Goal: Information Seeking & Learning: Compare options

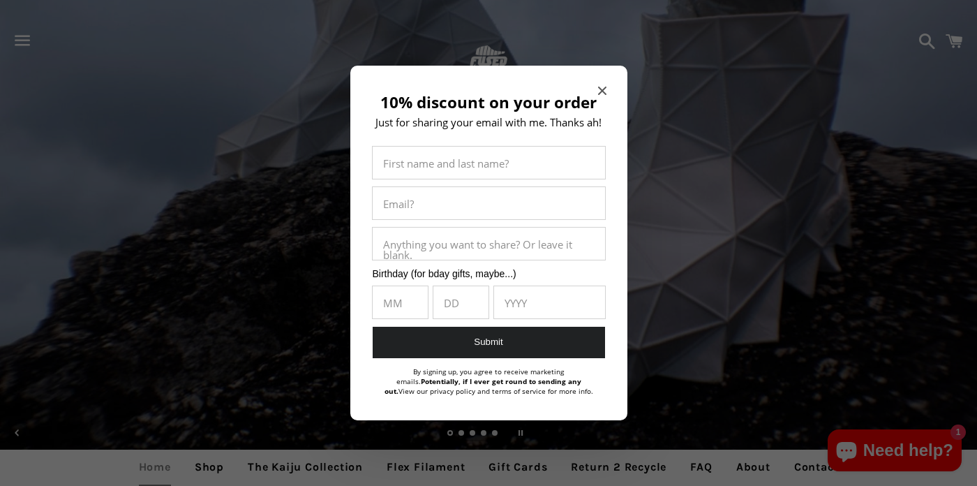
click at [598, 87] on icon "Close modal" at bounding box center [602, 91] width 8 height 8
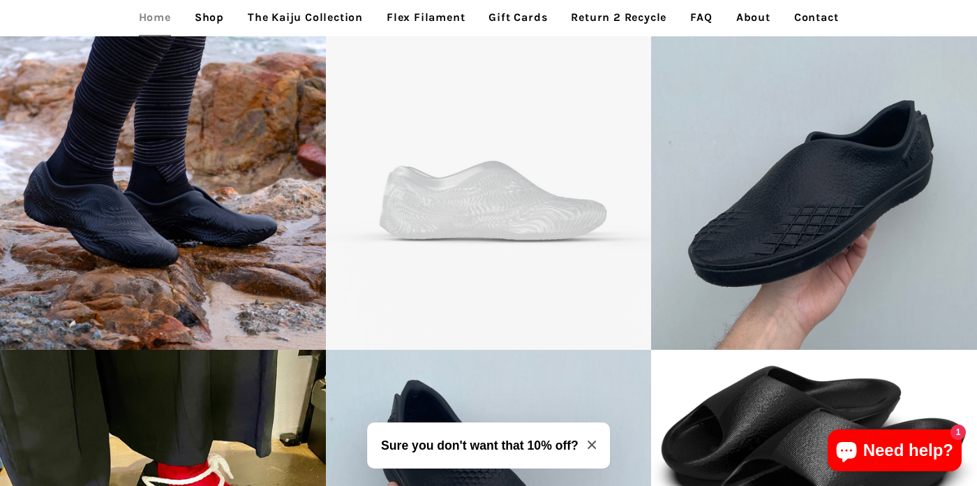
scroll to position [2661, 0]
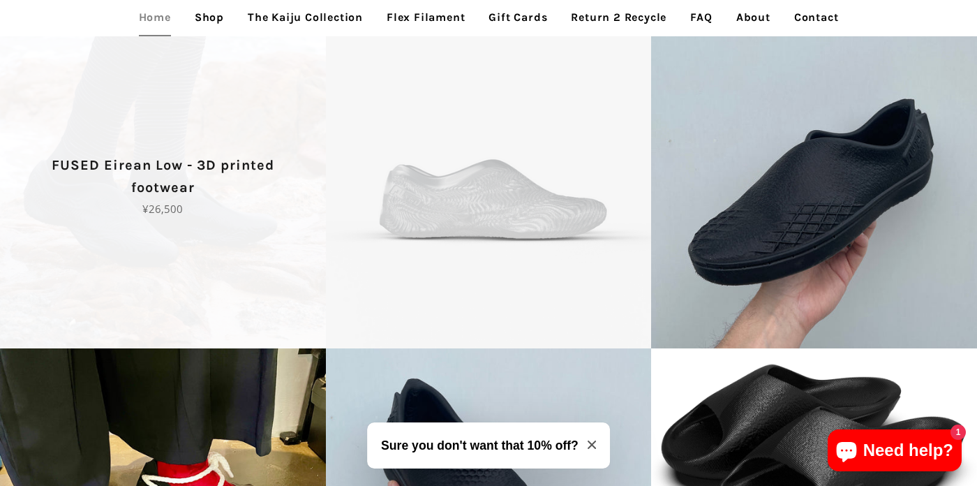
click at [80, 250] on span "FUSED Eirean Low - 3D printed footwear Regular price ¥26,500" at bounding box center [163, 185] width 326 height 326
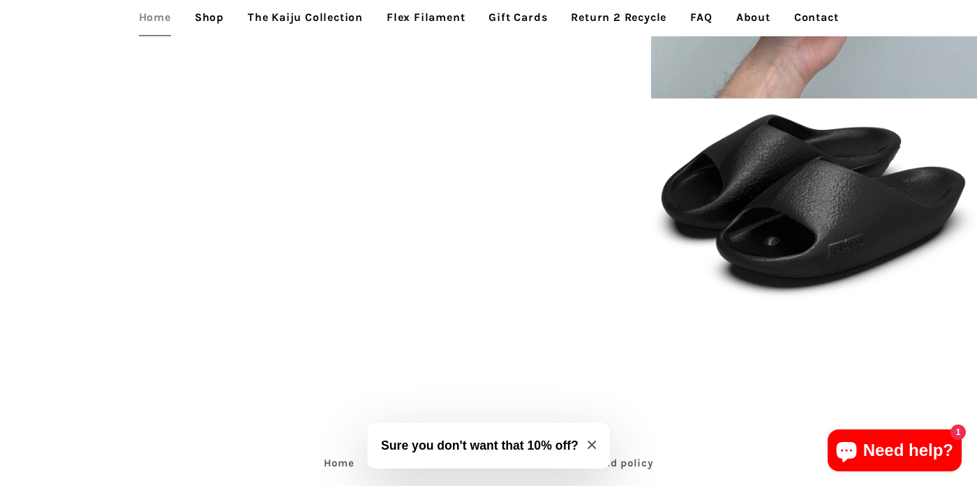
scroll to position [2910, 0]
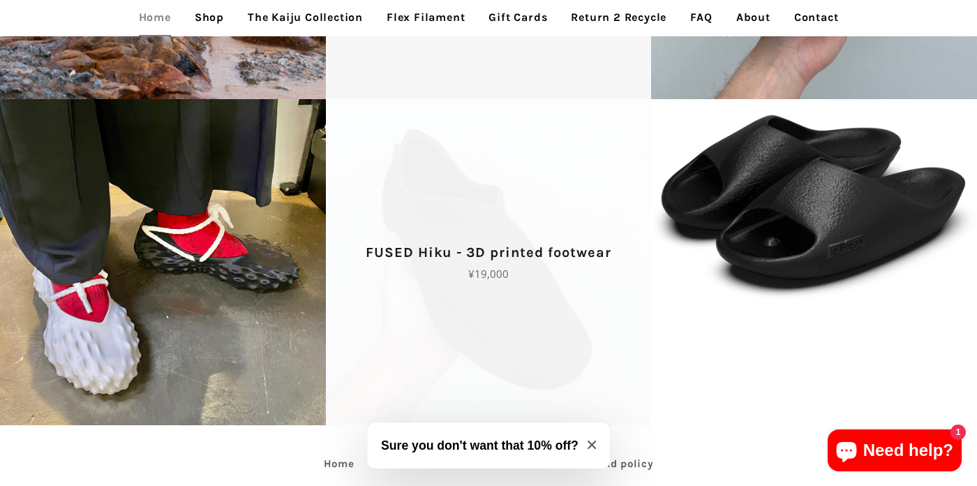
click at [431, 298] on span "FUSED Hiku - 3D printed footwear Regular price ¥19,000" at bounding box center [489, 262] width 326 height 326
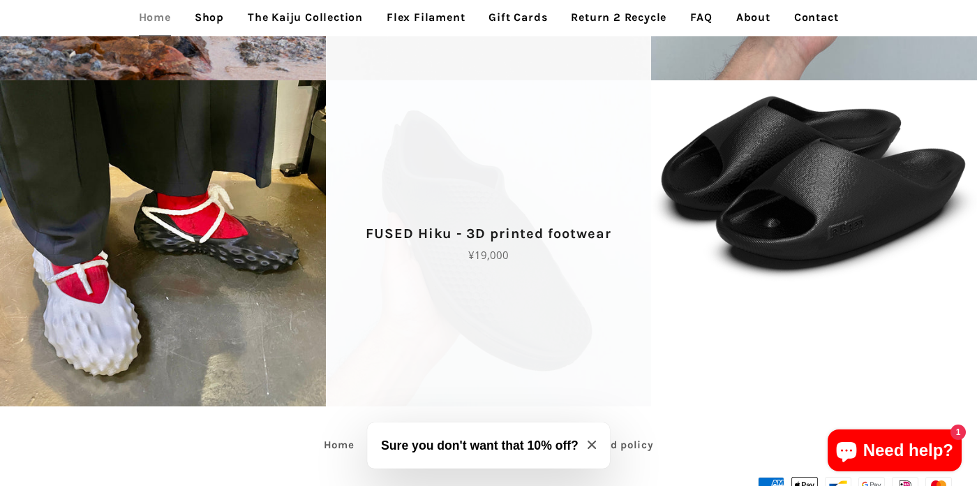
scroll to position [2955, 0]
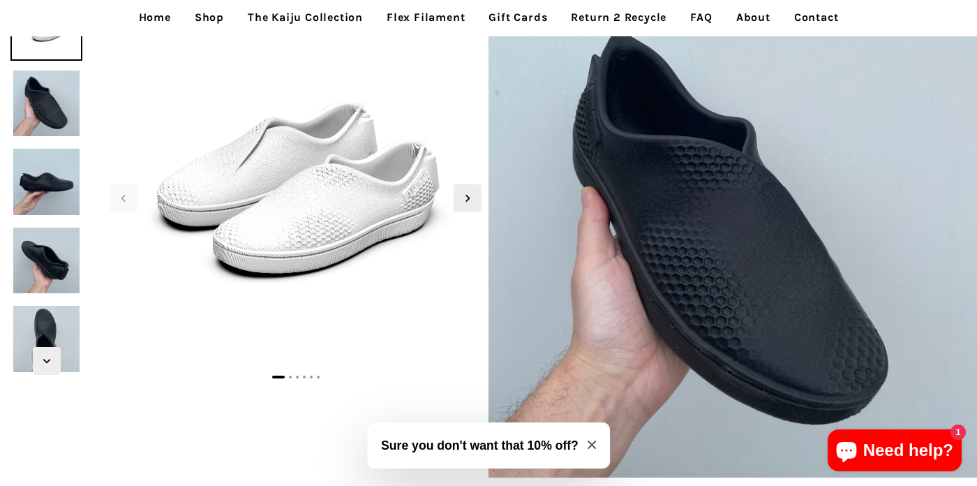
scroll to position [78, 0]
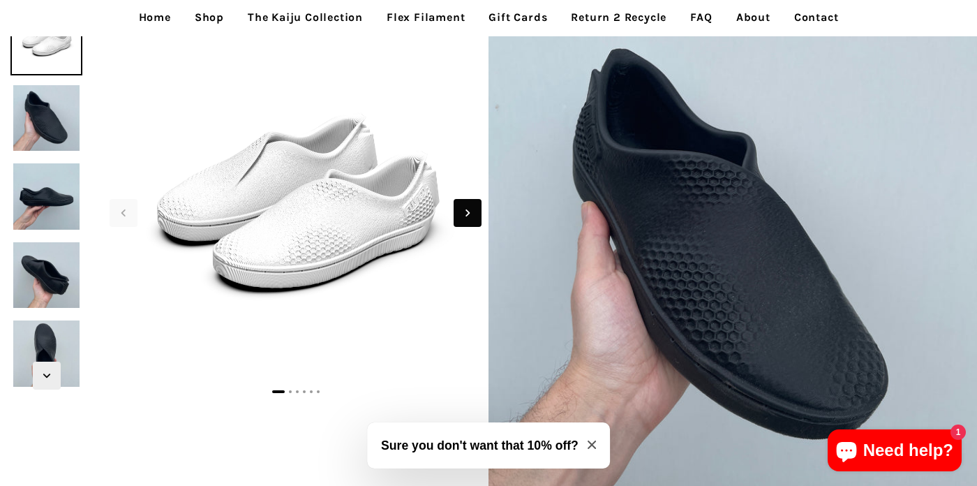
click at [459, 215] on span "Next slide" at bounding box center [468, 213] width 28 height 28
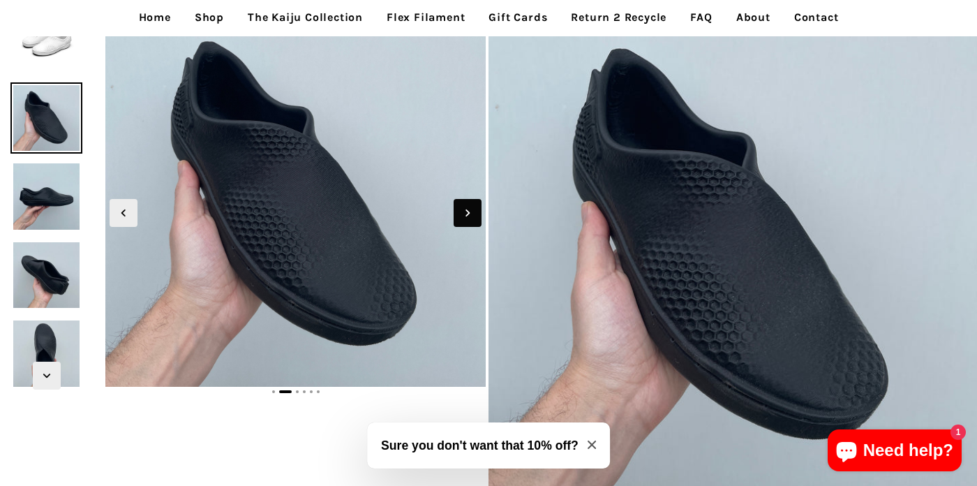
click at [455, 218] on span "Next slide" at bounding box center [468, 213] width 28 height 28
click at [147, 20] on link "Home" at bounding box center [154, 17] width 53 height 35
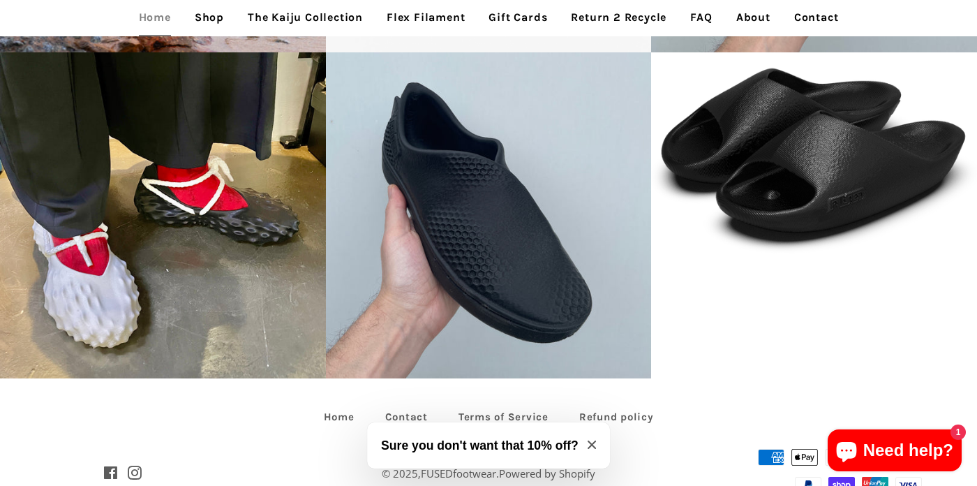
scroll to position [2960, 0]
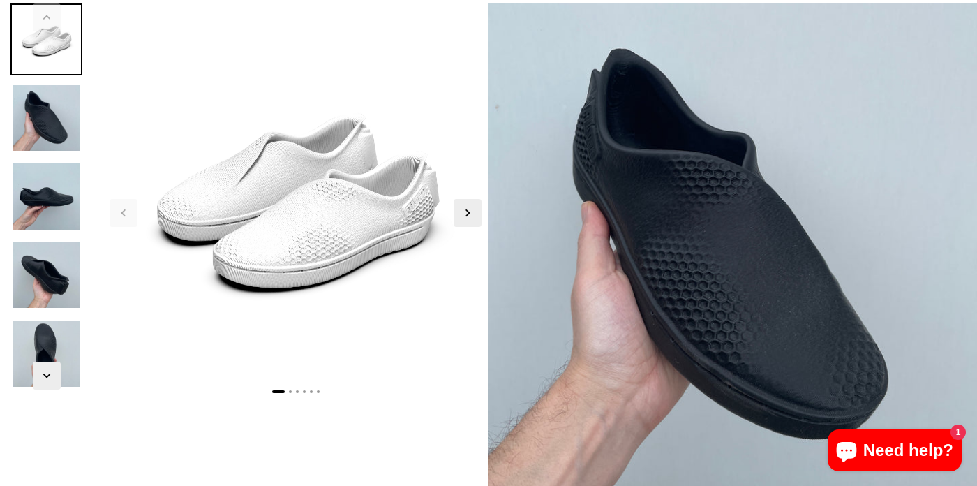
scroll to position [114, 0]
